Goal: Task Accomplishment & Management: Manage account settings

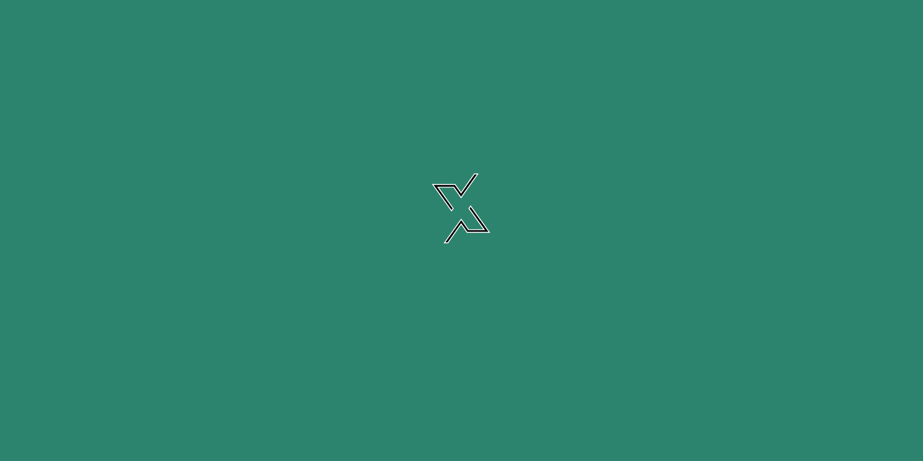
drag, startPoint x: 0, startPoint y: 0, endPoint x: 409, endPoint y: 293, distance: 503.2
click at [409, 293] on icon at bounding box center [461, 221] width 386 height 273
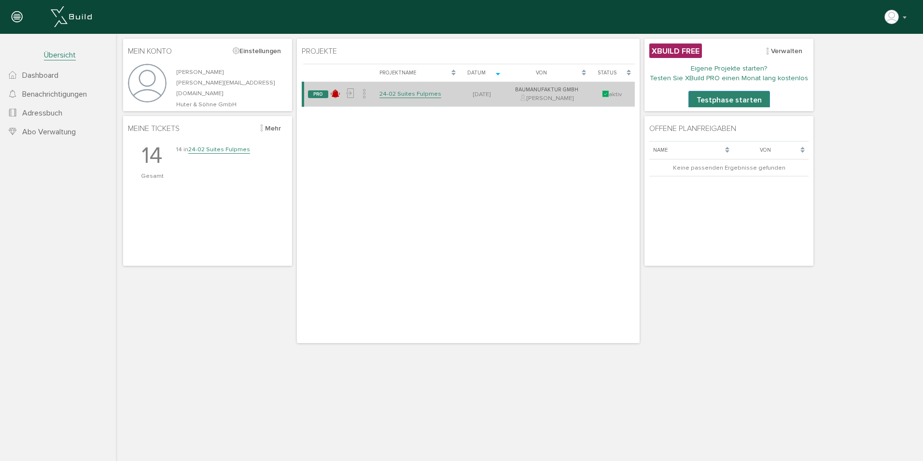
click at [407, 93] on link "24-02 Suites Fulpmes" at bounding box center [411, 94] width 62 height 8
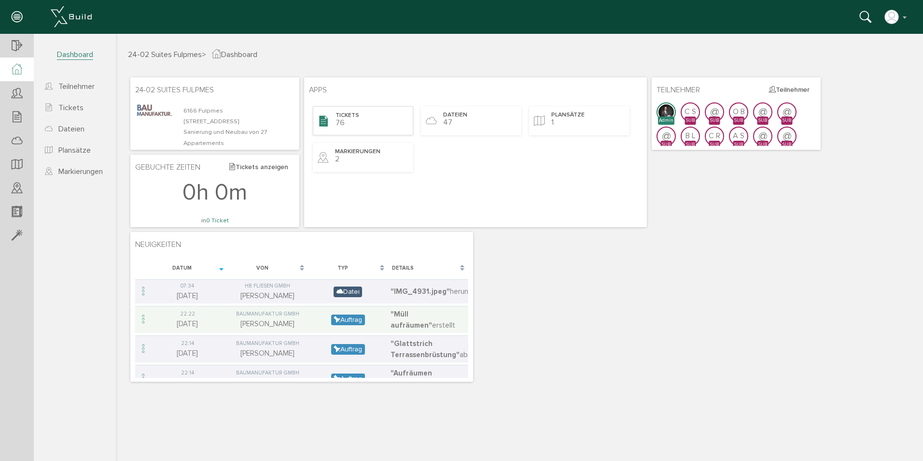
click at [386, 116] on div "Tickets 76" at bounding box center [363, 120] width 100 height 29
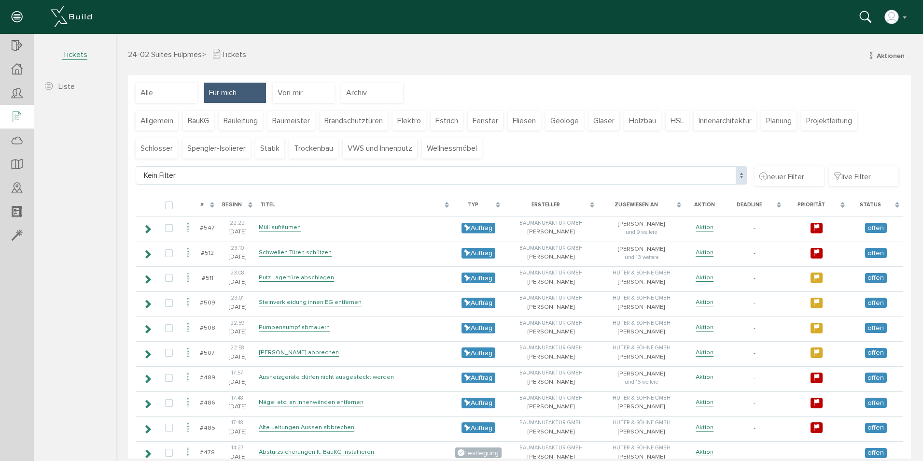
click at [669, 201] on div "Zugewiesen an" at bounding box center [641, 205] width 87 height 18
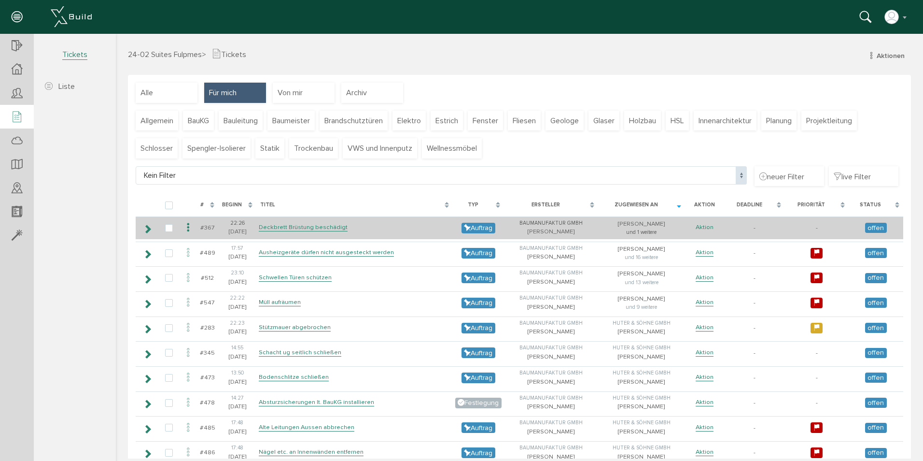
click at [698, 225] on link "Aktion" at bounding box center [705, 227] width 18 height 8
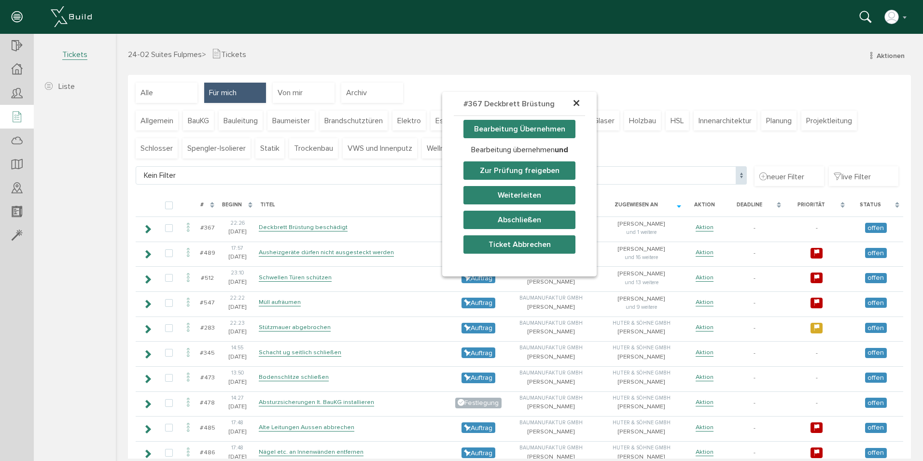
click at [573, 103] on span "×" at bounding box center [577, 103] width 8 height 19
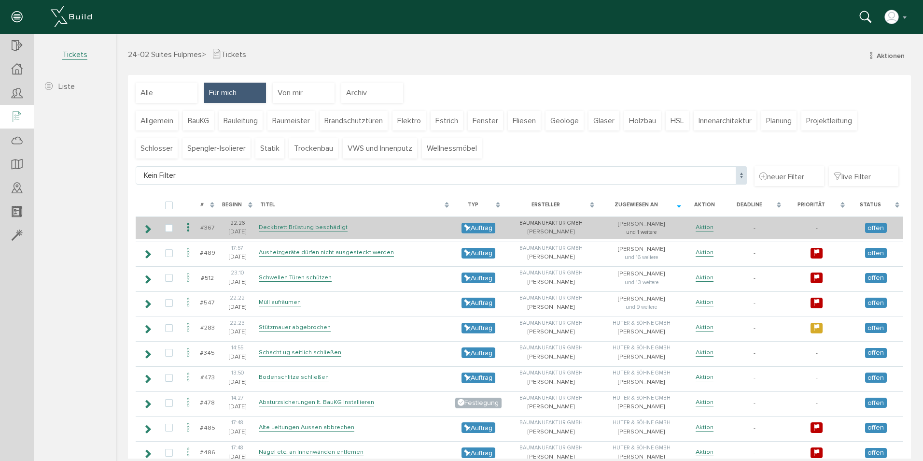
click at [644, 229] on div "und 1 weitere" at bounding box center [642, 232] width 82 height 8
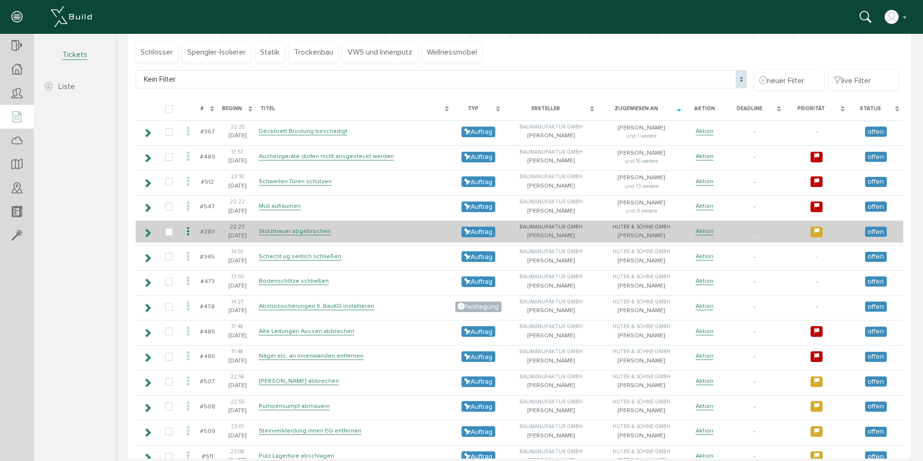
scroll to position [123, 0]
